Goal: Communication & Community: Answer question/provide support

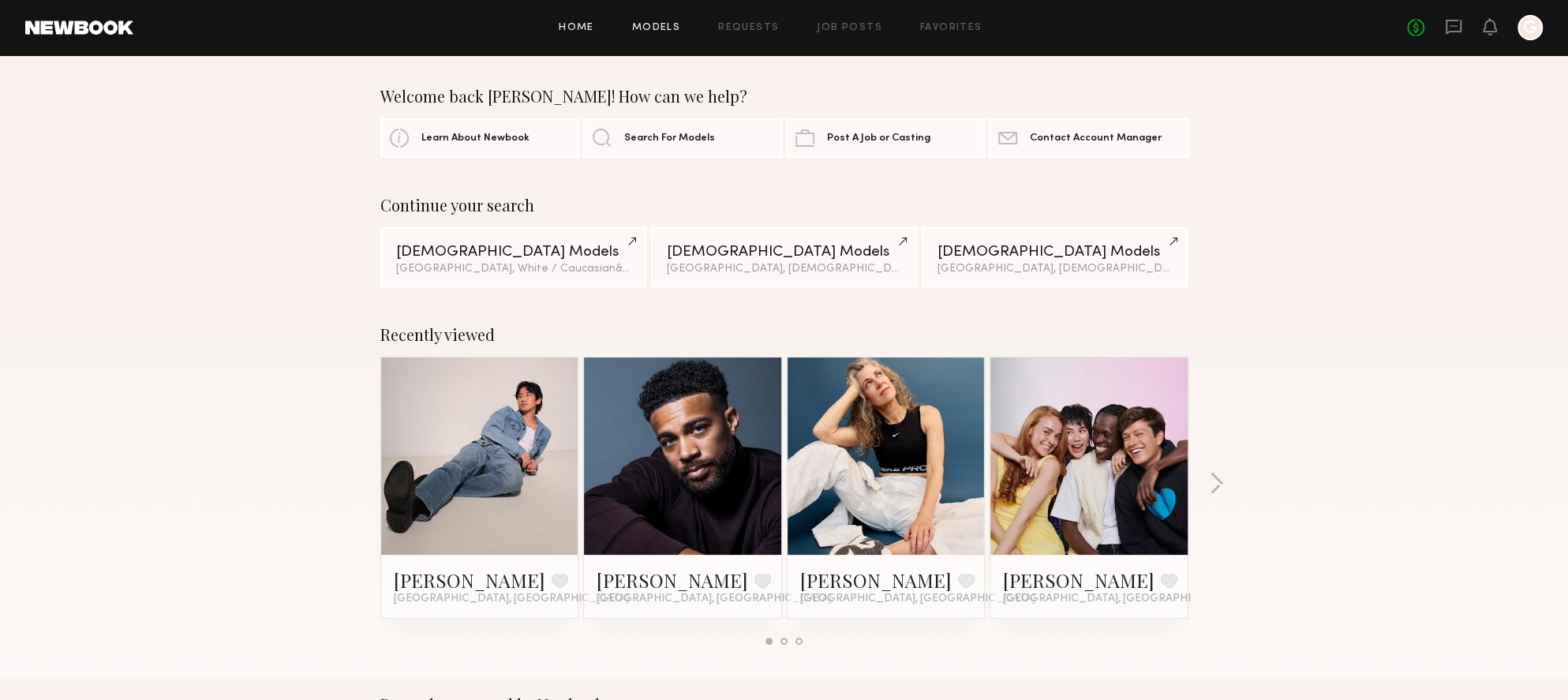
click at [675, 30] on link "Models" at bounding box center [656, 28] width 48 height 10
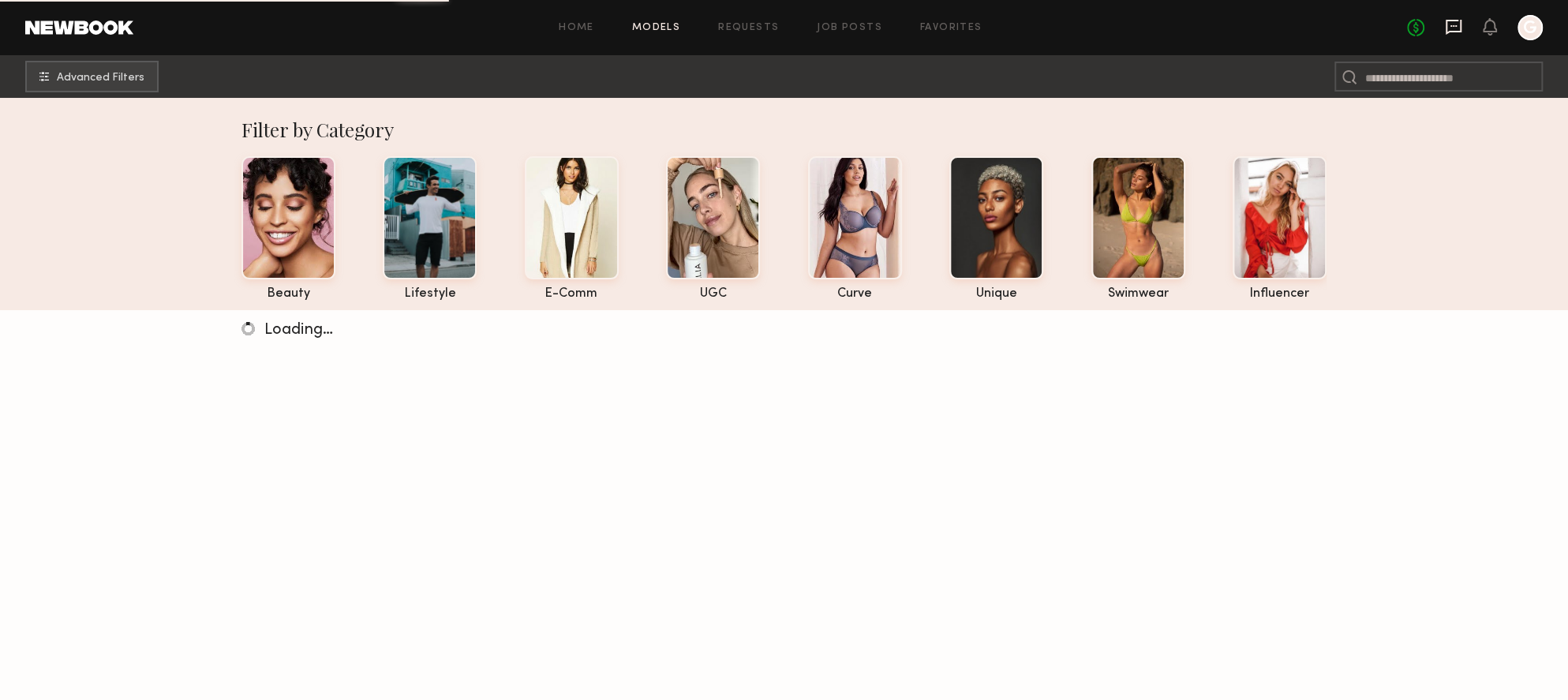
click at [1456, 27] on icon at bounding box center [1454, 26] width 7 height 2
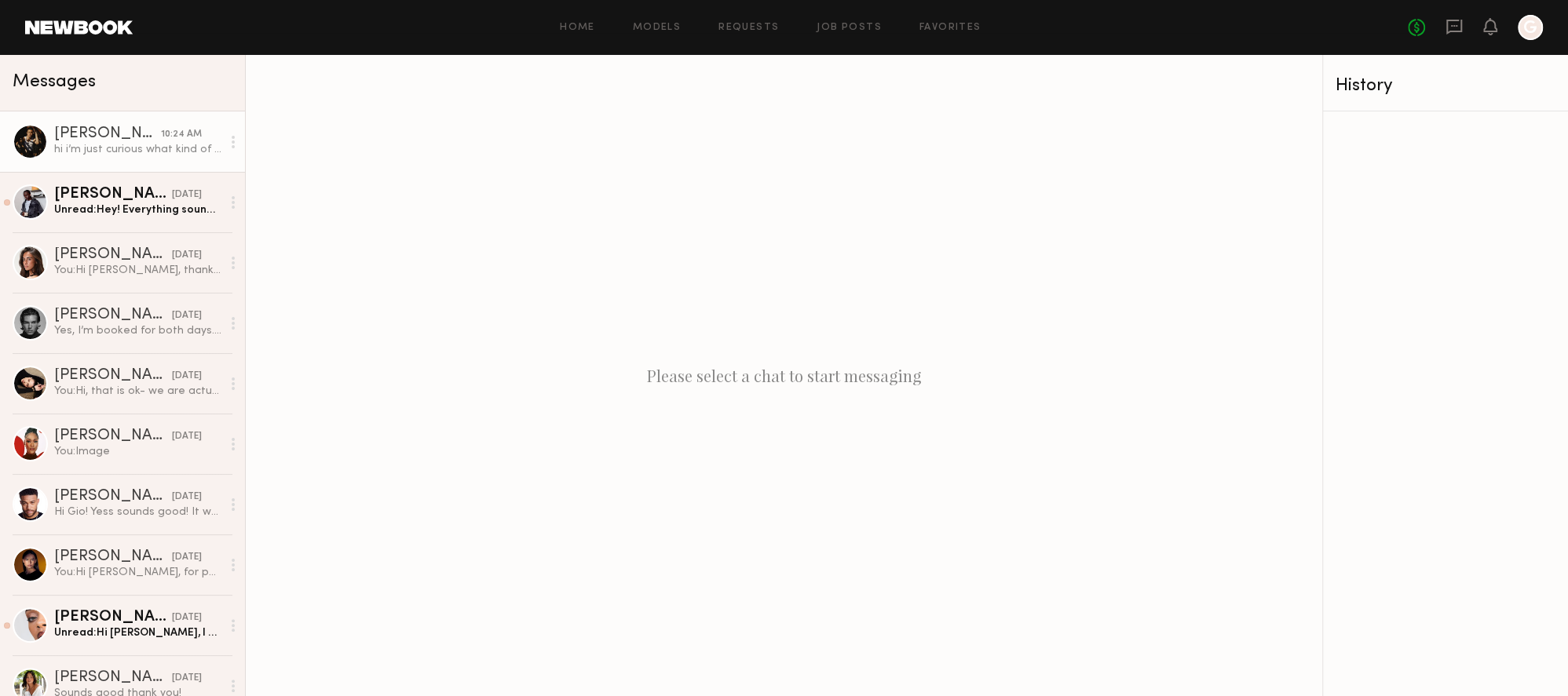
click at [120, 149] on div "hi i’m just curious what kind of video content you’d like to know about? as far…" at bounding box center [138, 149] width 167 height 15
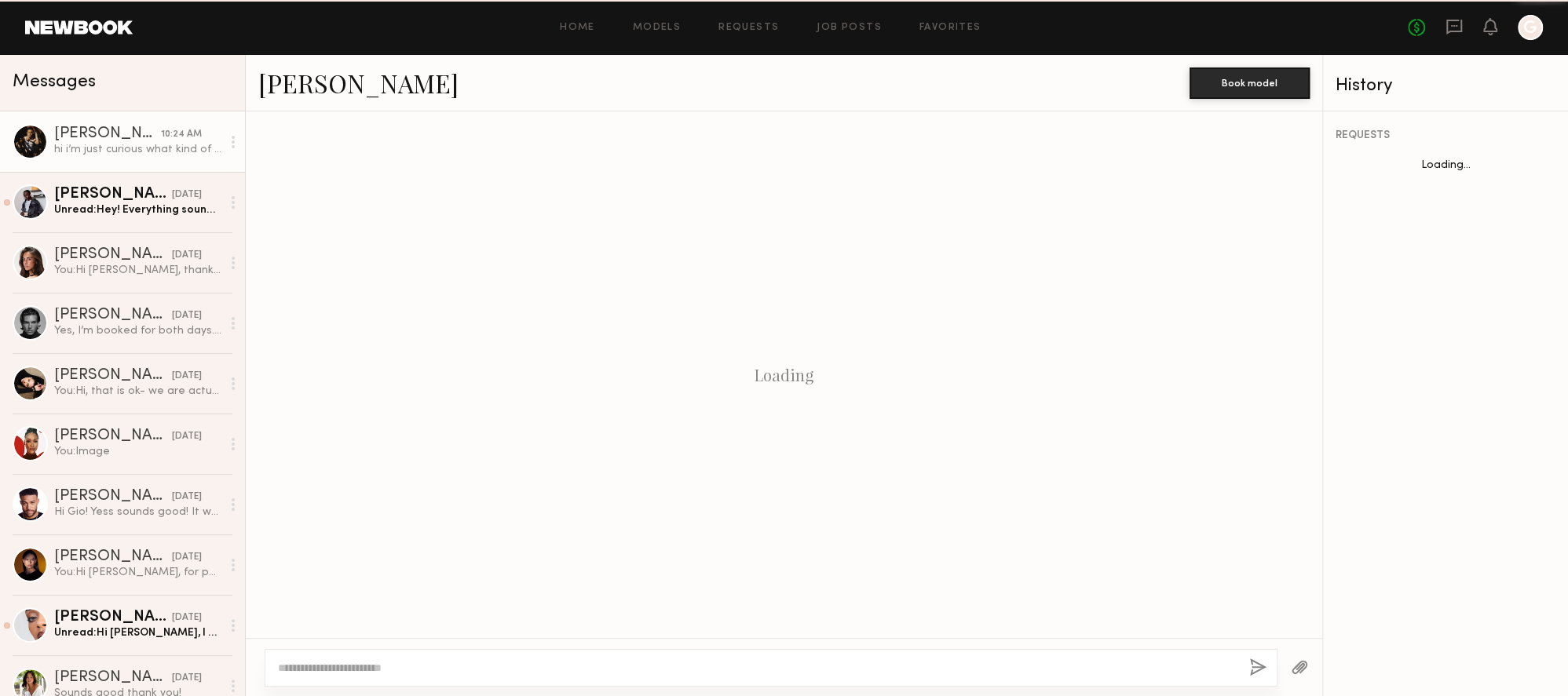
scroll to position [1033, 0]
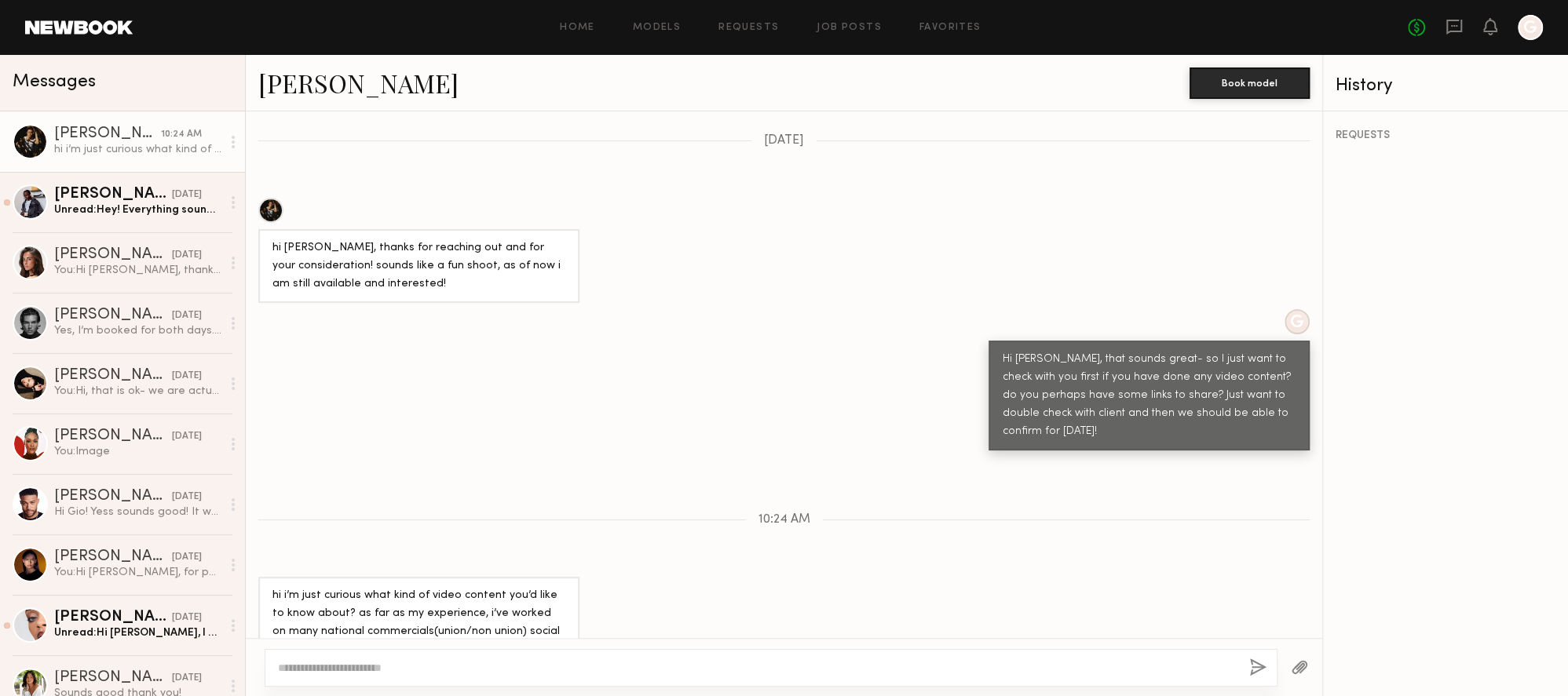
click at [513, 663] on textarea at bounding box center [757, 667] width 959 height 16
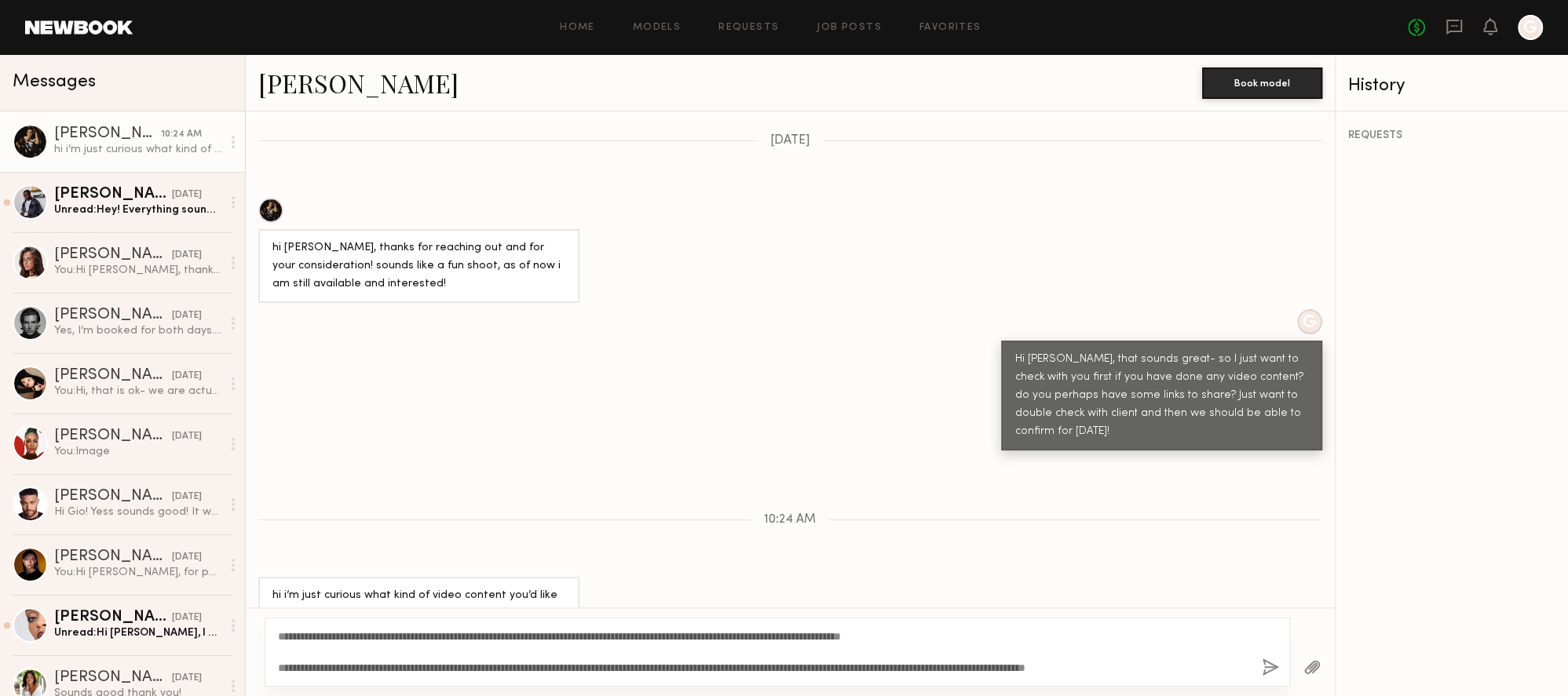
type textarea "**********"
click at [1266, 672] on button "button" at bounding box center [1271, 669] width 17 height 20
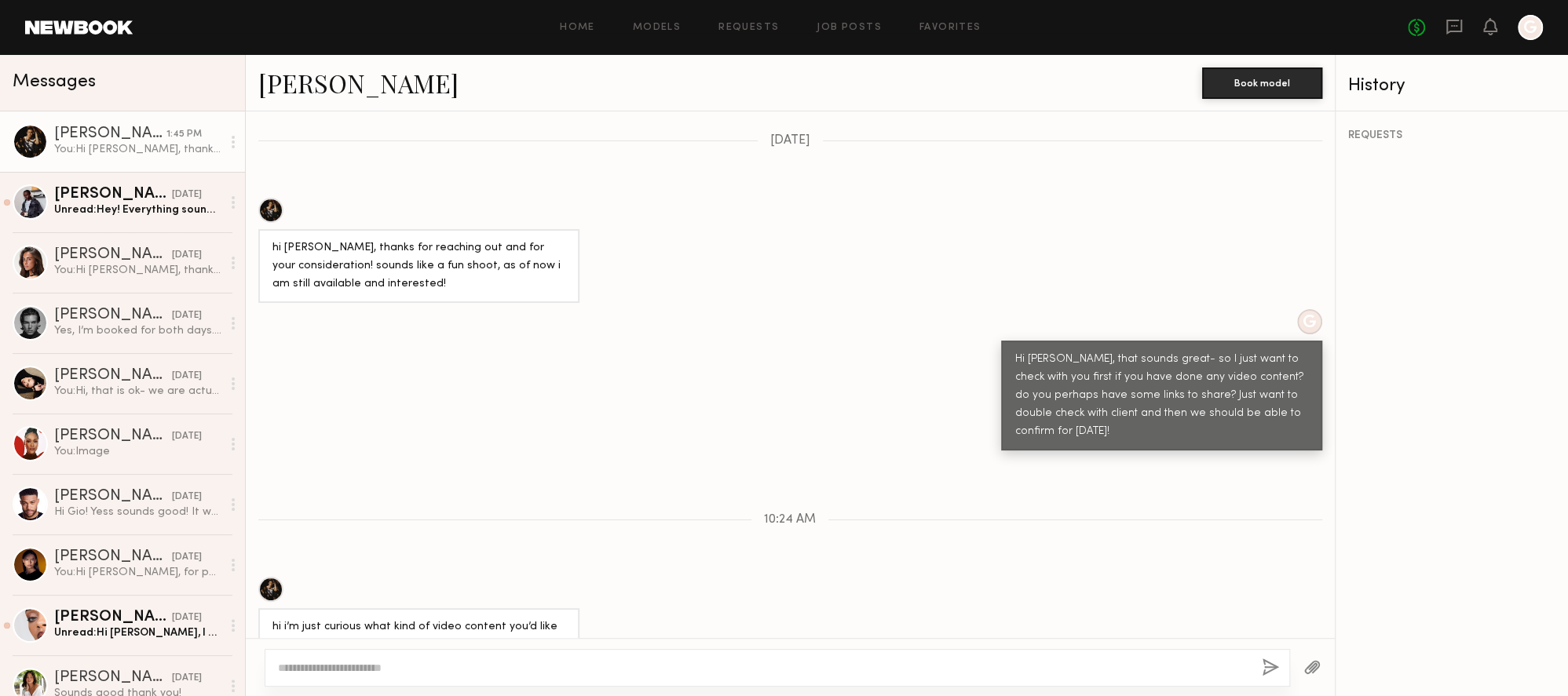
scroll to position [1352, 0]
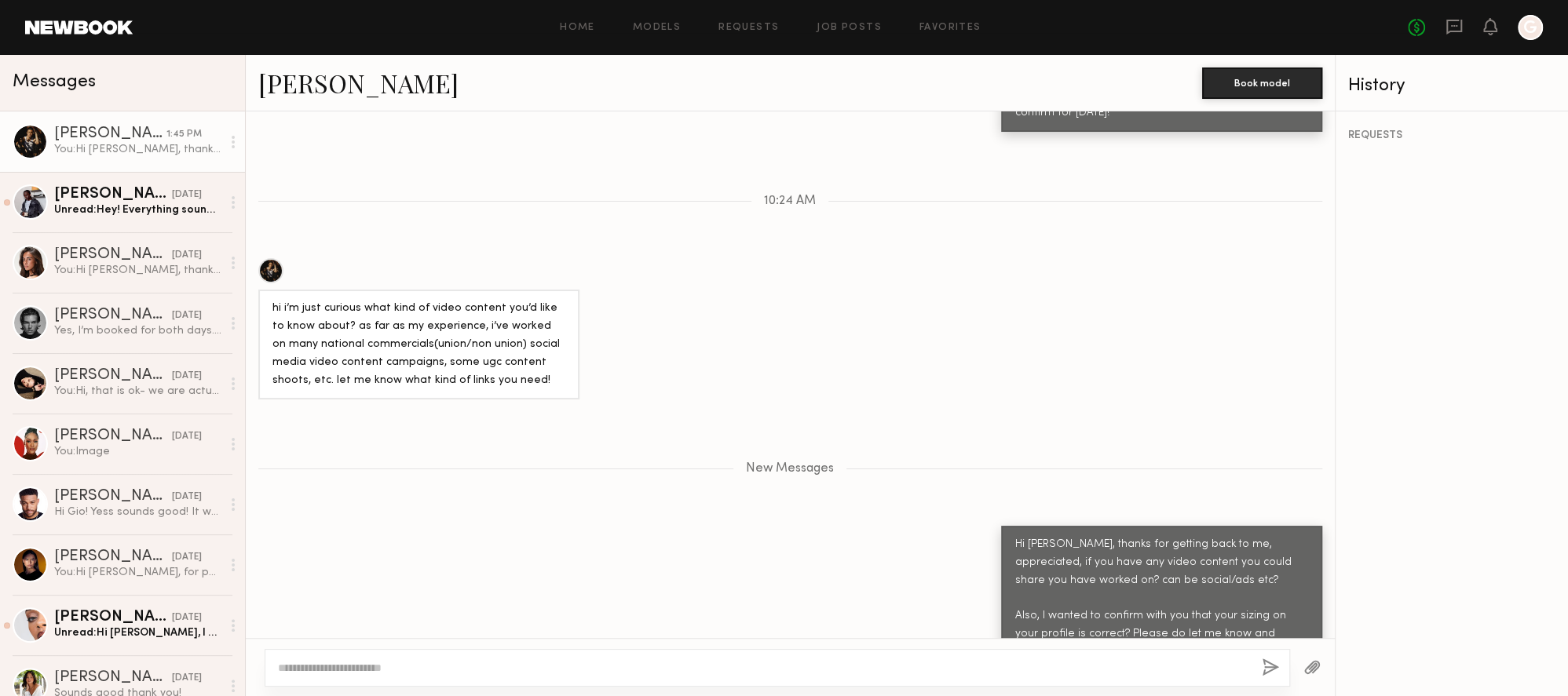
click at [312, 90] on link "[PERSON_NAME]" at bounding box center [358, 82] width 200 height 34
